Goal: Information Seeking & Learning: Check status

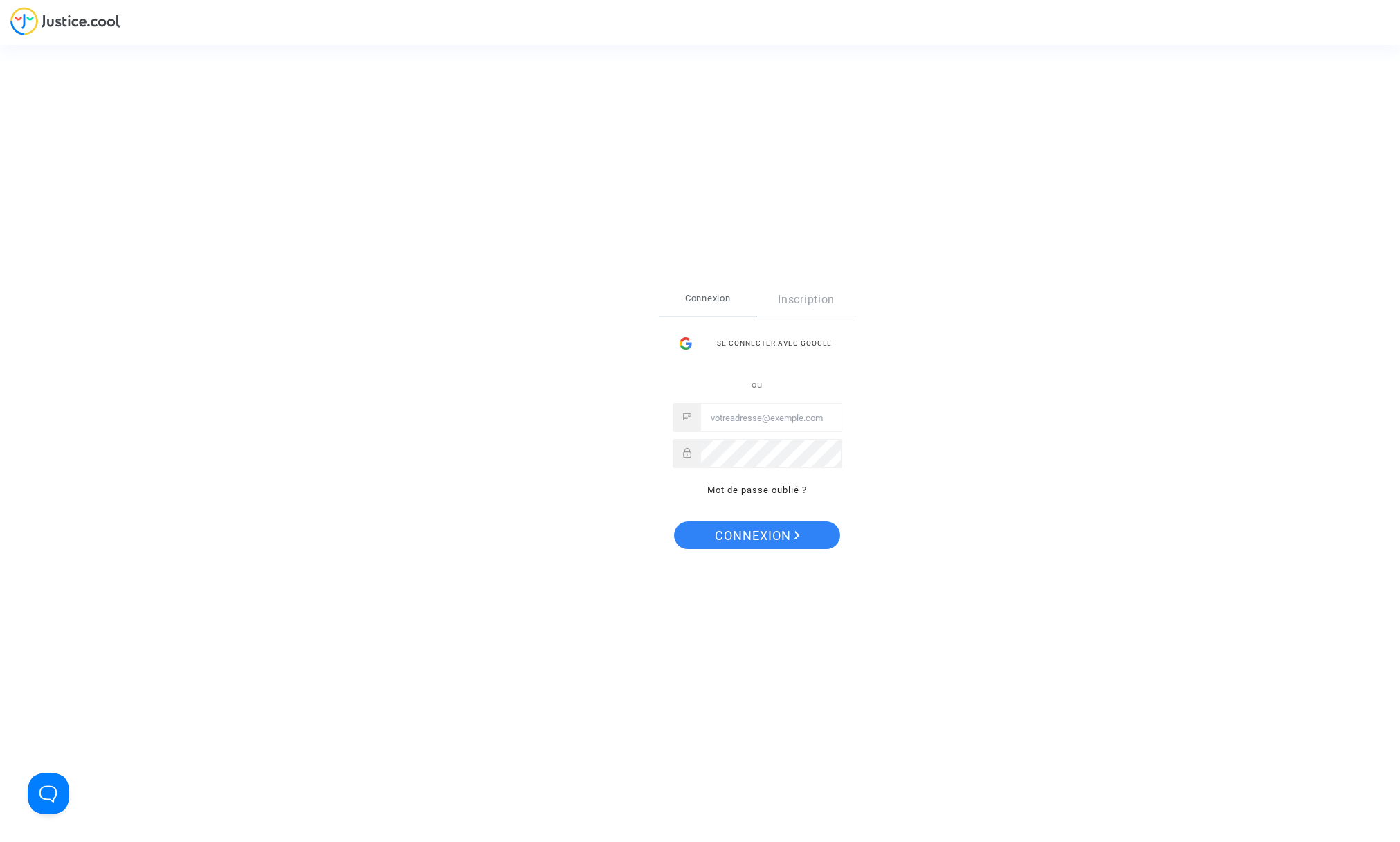
type input "[EMAIL_ADDRESS][DOMAIN_NAME]"
click at [750, 538] on span "Connexion" at bounding box center [758, 536] width 86 height 29
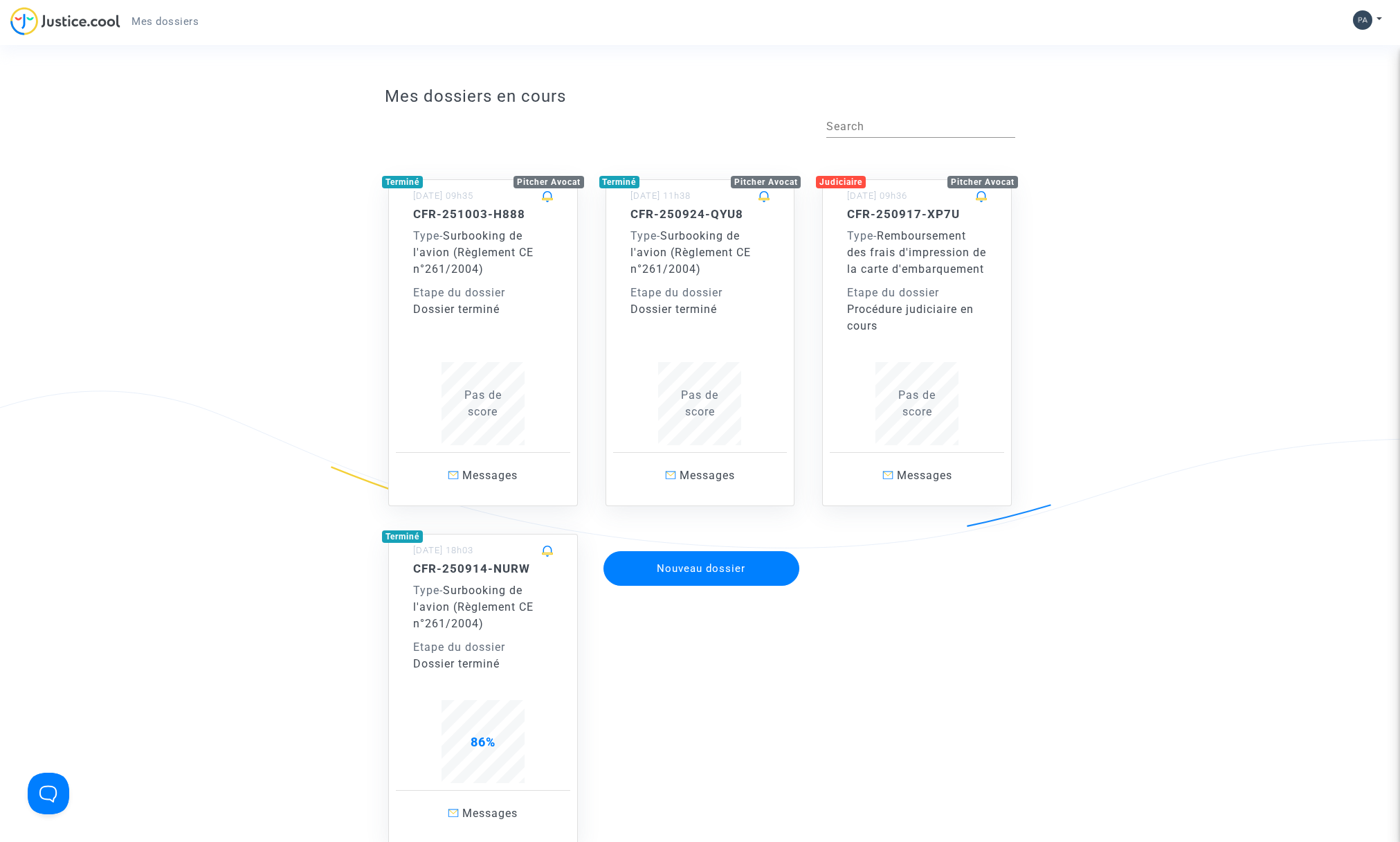
click at [443, 597] on span "Type -" at bounding box center [428, 591] width 30 height 14
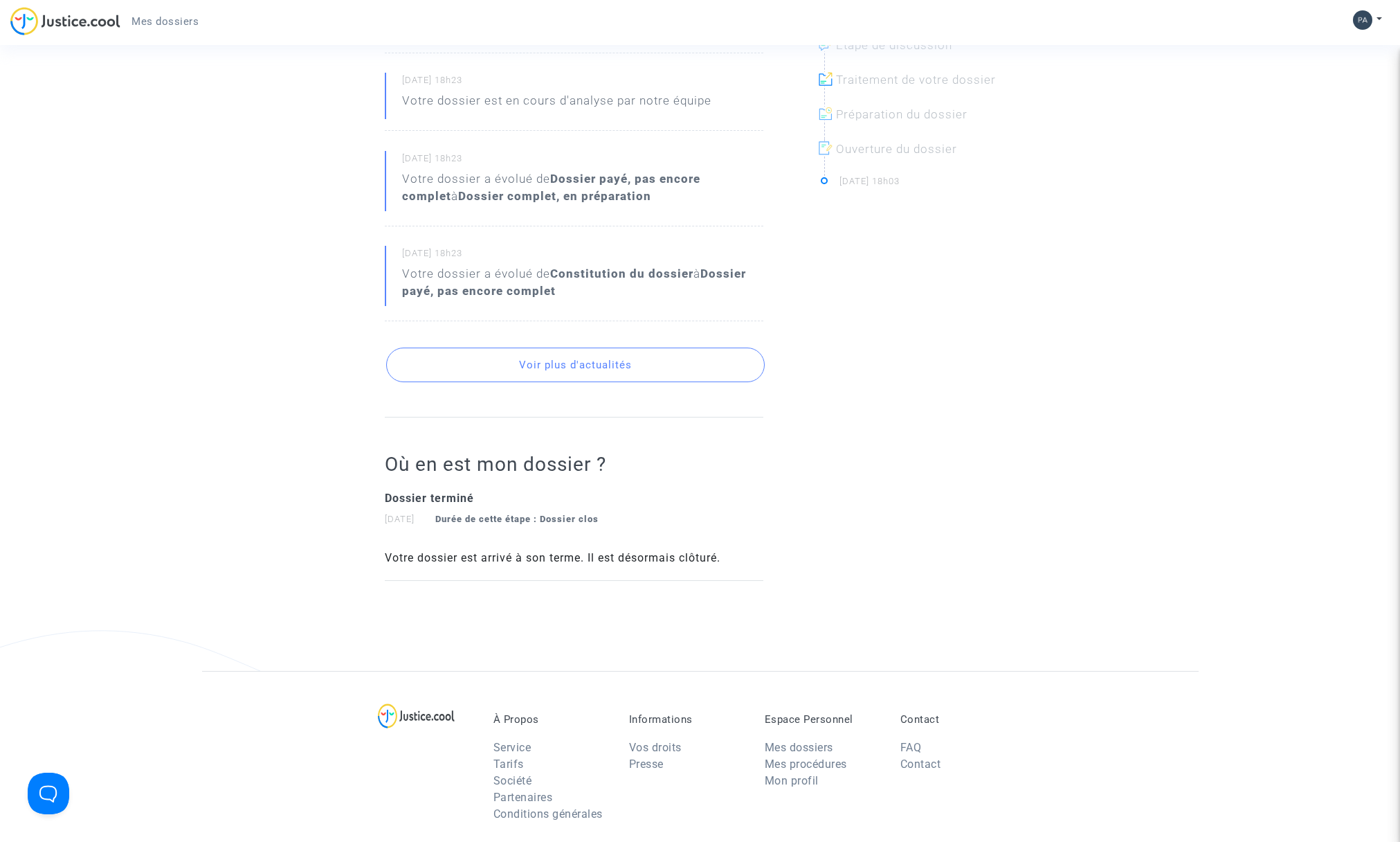
scroll to position [534, 0]
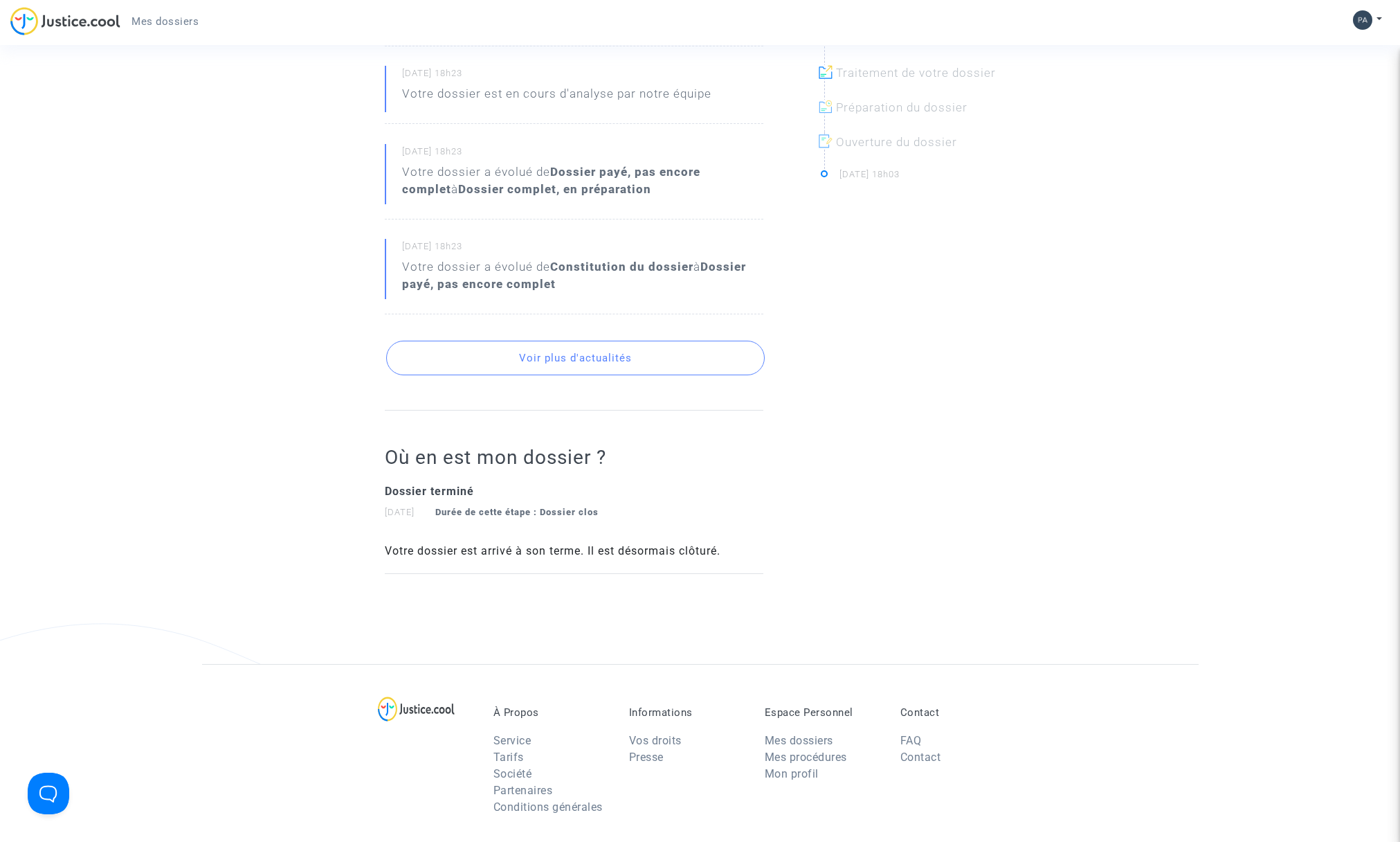
click at [541, 358] on button "Voir plus d'actualités" at bounding box center [575, 358] width 378 height 35
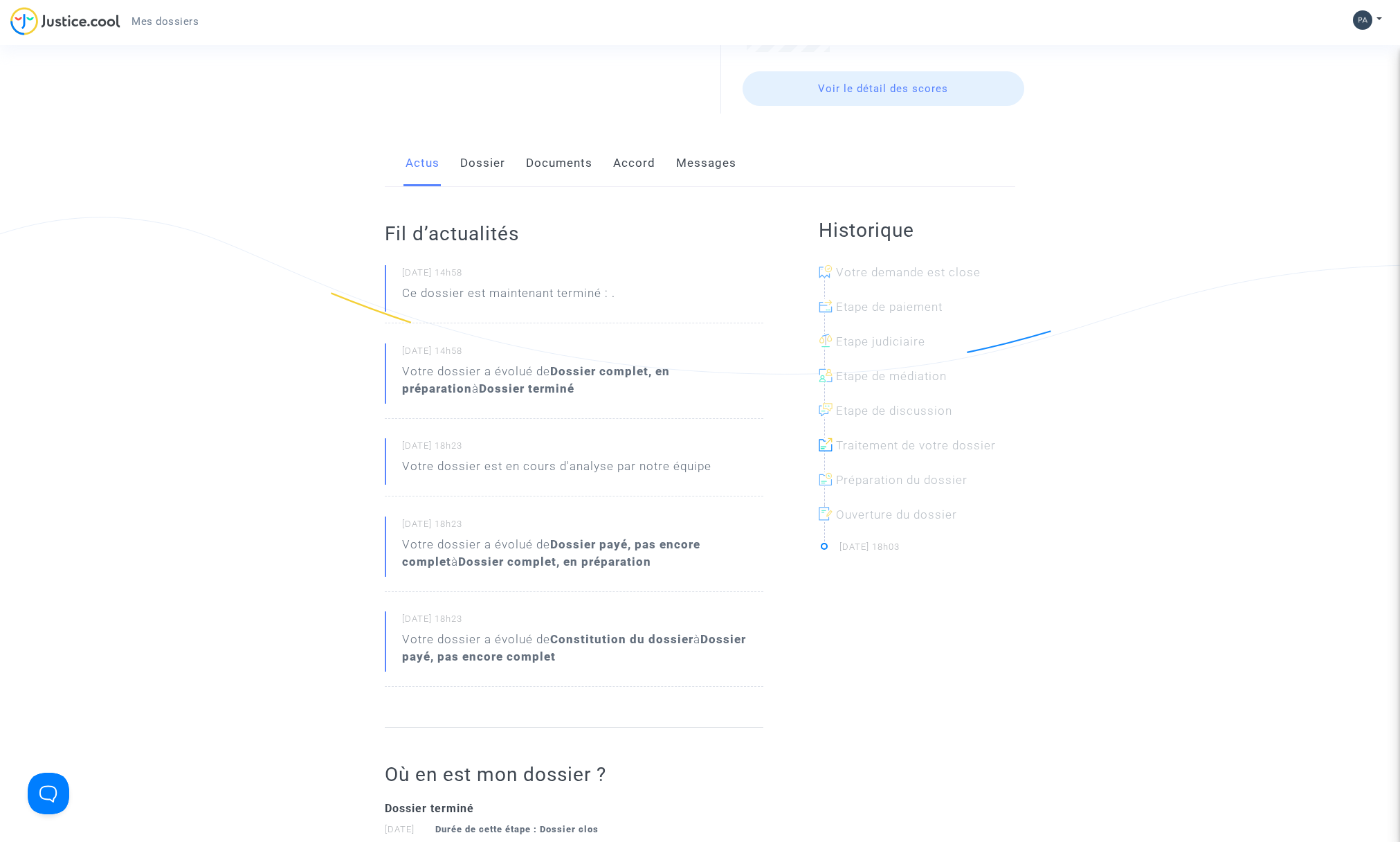
scroll to position [157, 0]
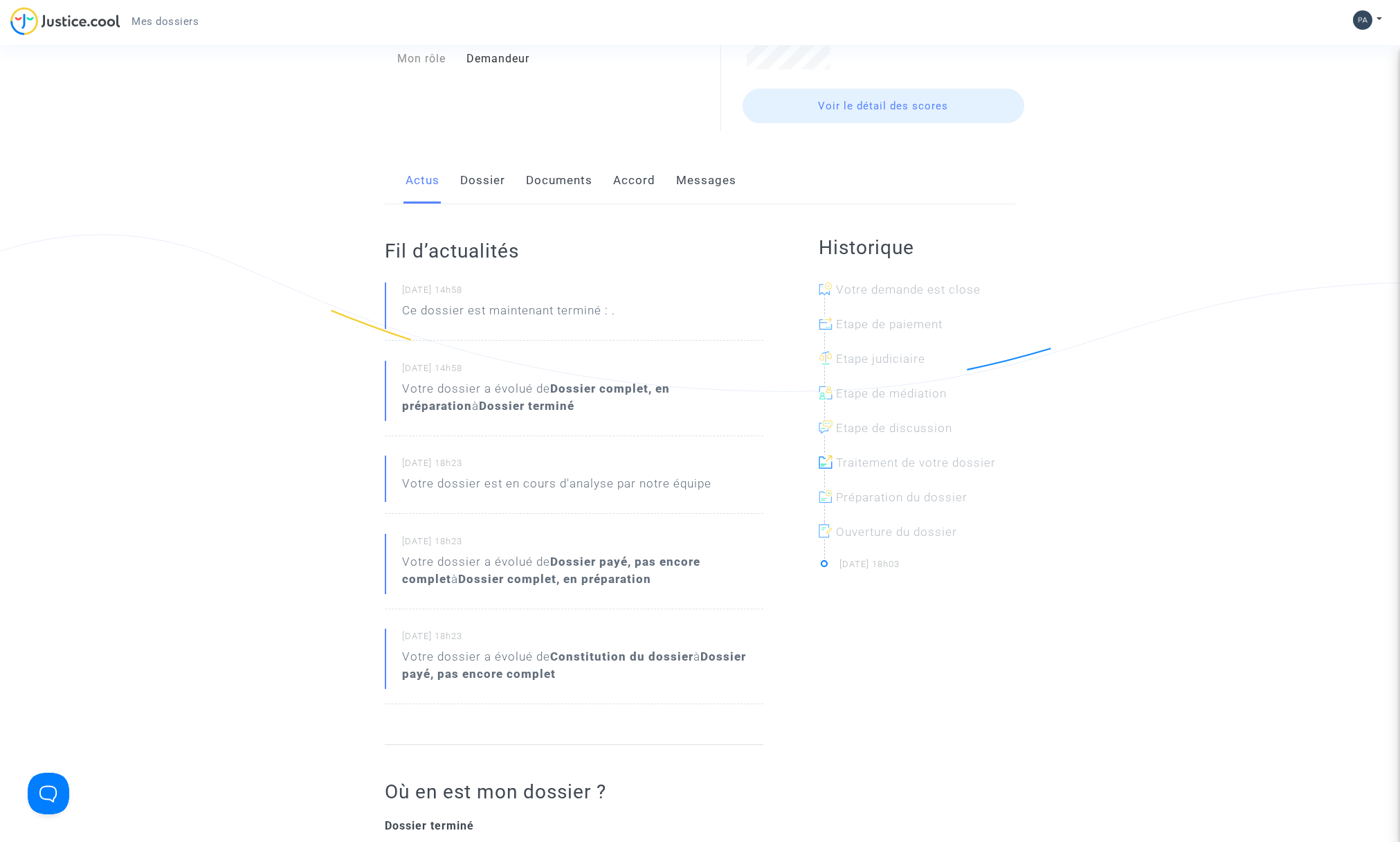
click at [836, 104] on link "Voir le détail des scores" at bounding box center [883, 106] width 282 height 35
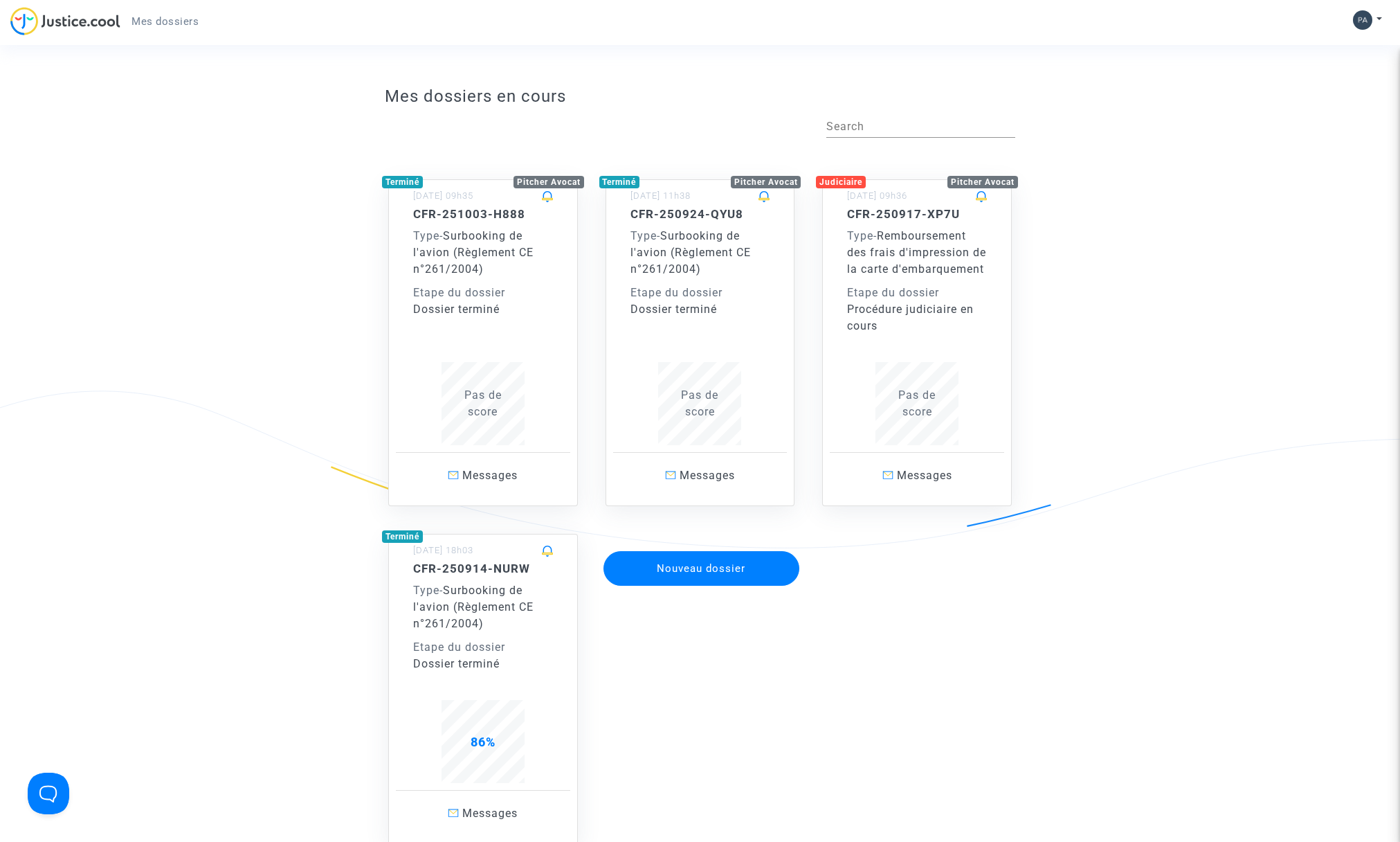
click at [929, 258] on span "Remboursement des frais d'impression de la carte d'embarquement" at bounding box center [916, 252] width 139 height 47
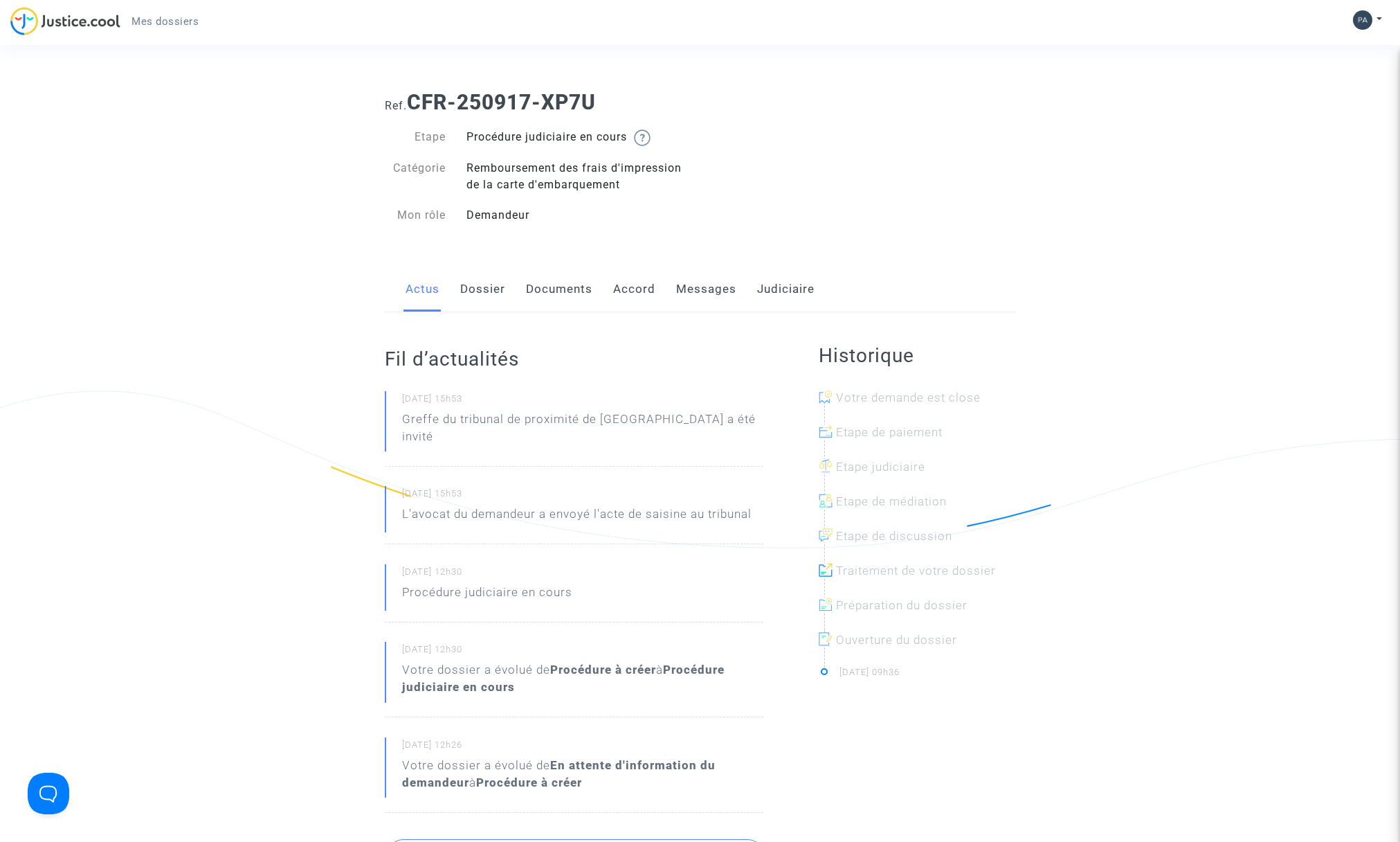
click at [556, 292] on link "Documents" at bounding box center [559, 289] width 66 height 46
click at [532, 419] on p "Greffe du tribunal de proximité de Martigues a été invité" at bounding box center [582, 431] width 361 height 42
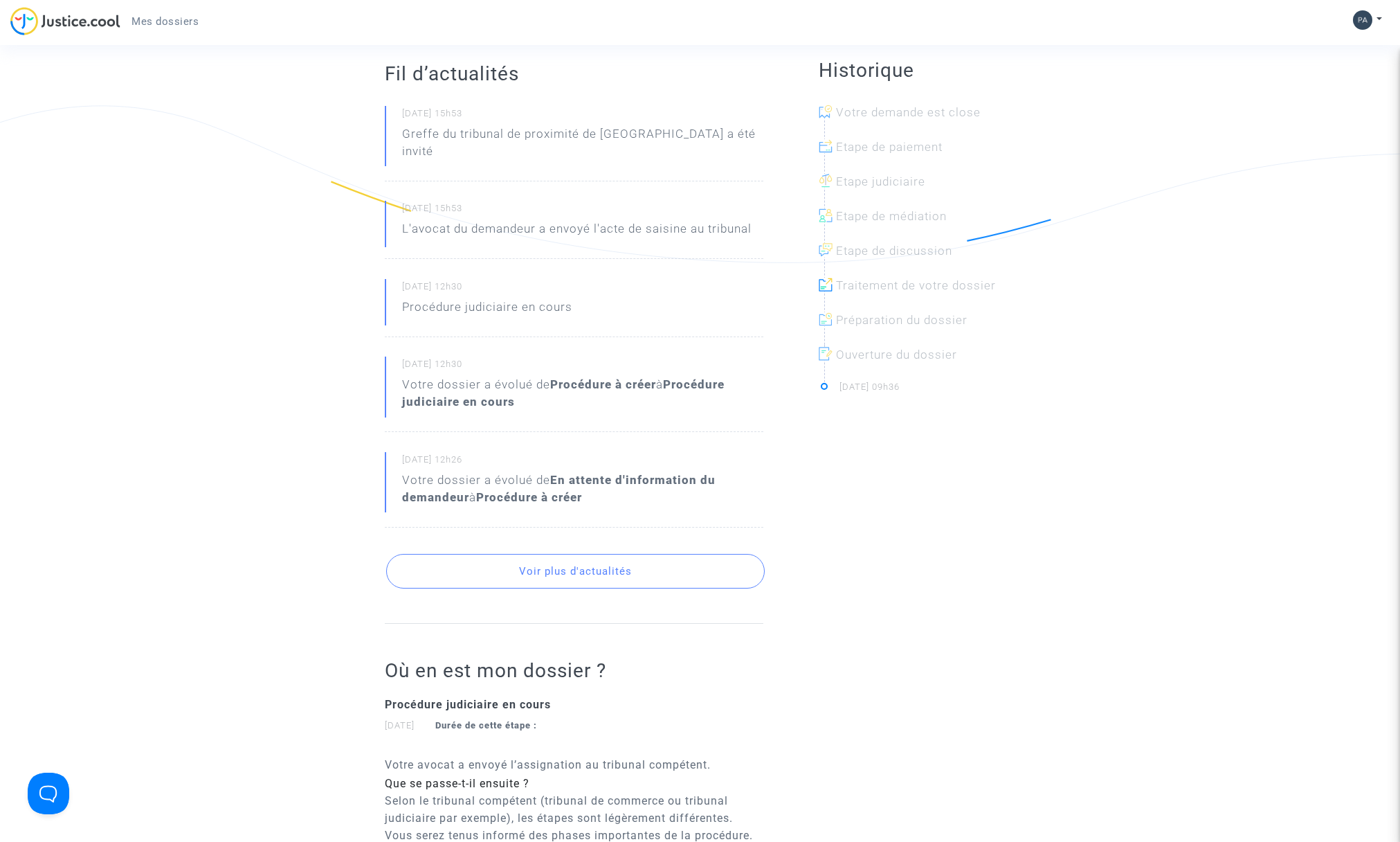
scroll to position [291, 0]
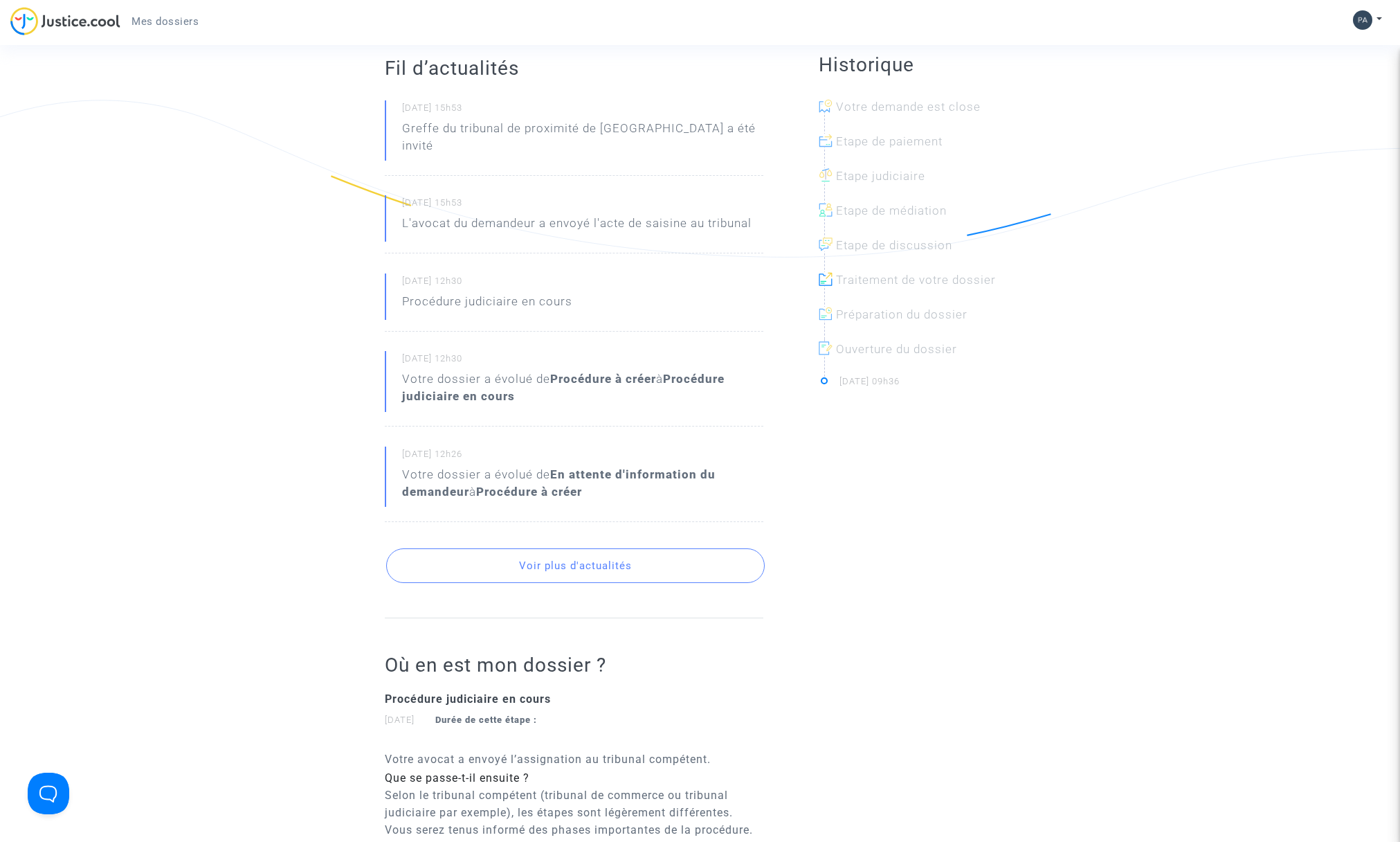
click at [602, 550] on button "Voir plus d'actualités" at bounding box center [575, 566] width 378 height 35
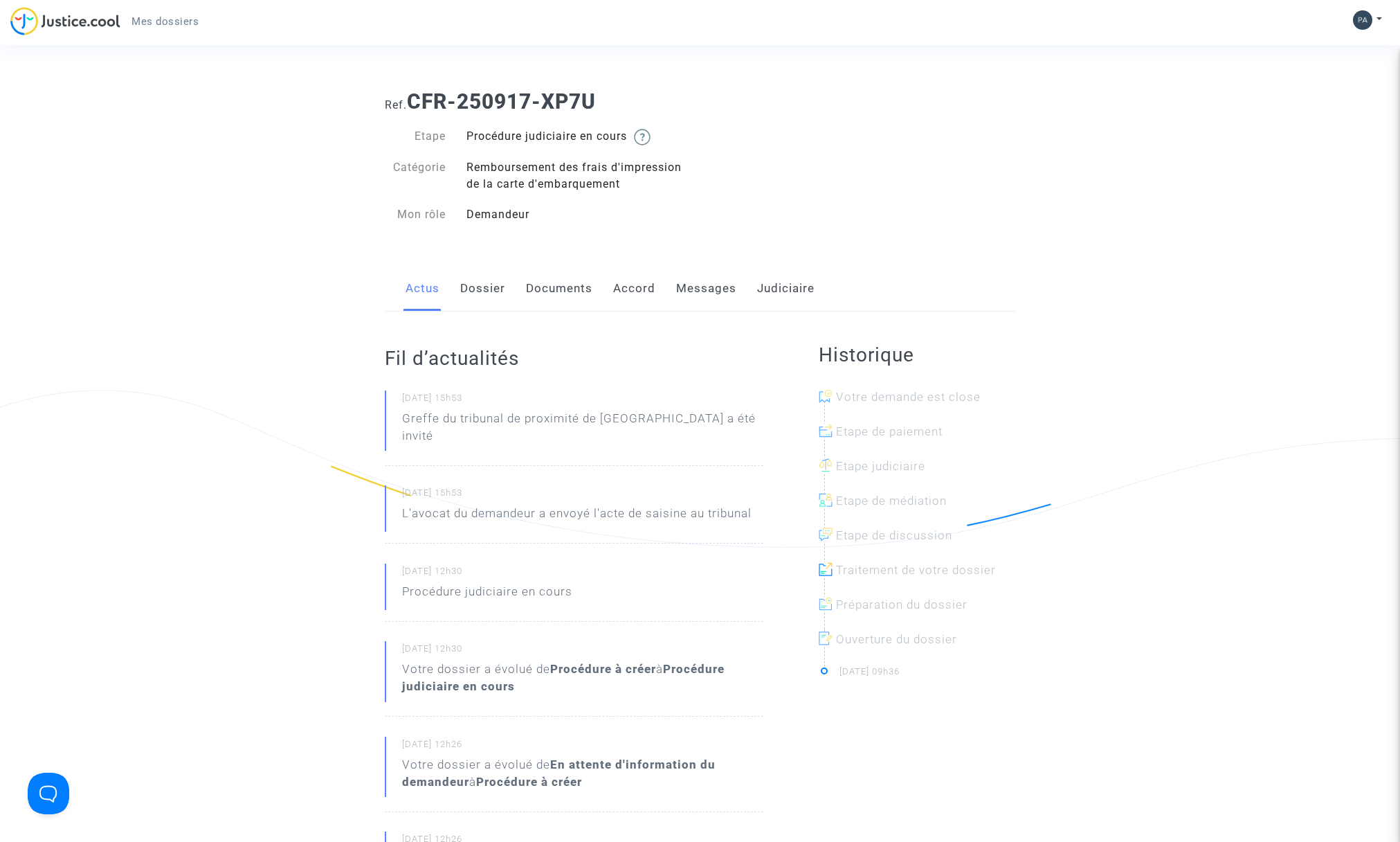
scroll to position [0, 0]
